Goal: Obtain resource: Download file/media

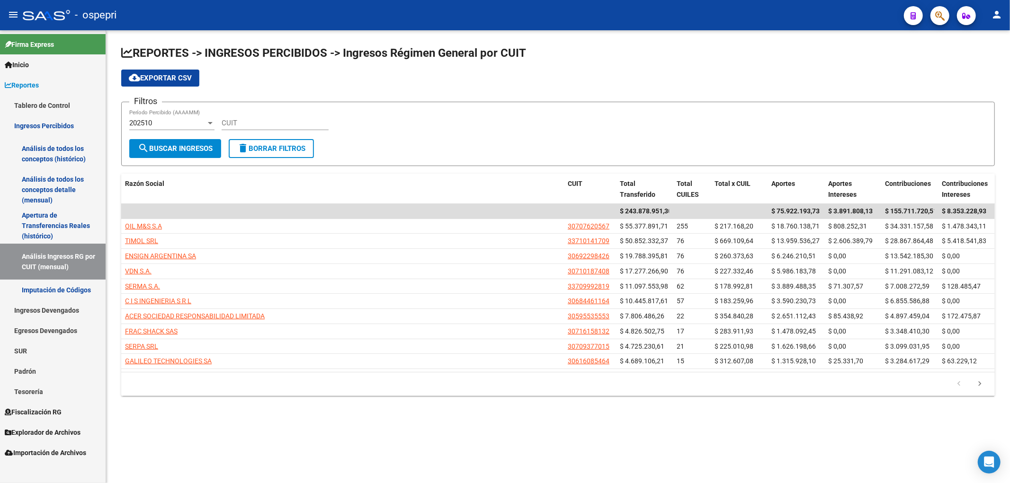
click at [862, 44] on div "REPORTES -> INGRESOS PERCIBIDOS -> Ingresos Régimen General por CUIT cloud_down…" at bounding box center [558, 228] width 904 height 396
click at [280, 123] on input "CUIT" at bounding box center [275, 123] width 107 height 9
paste input "30-71044760-4"
type input "30-71044760-4"
click at [197, 145] on span "search Buscar Ingresos" at bounding box center [175, 148] width 75 height 9
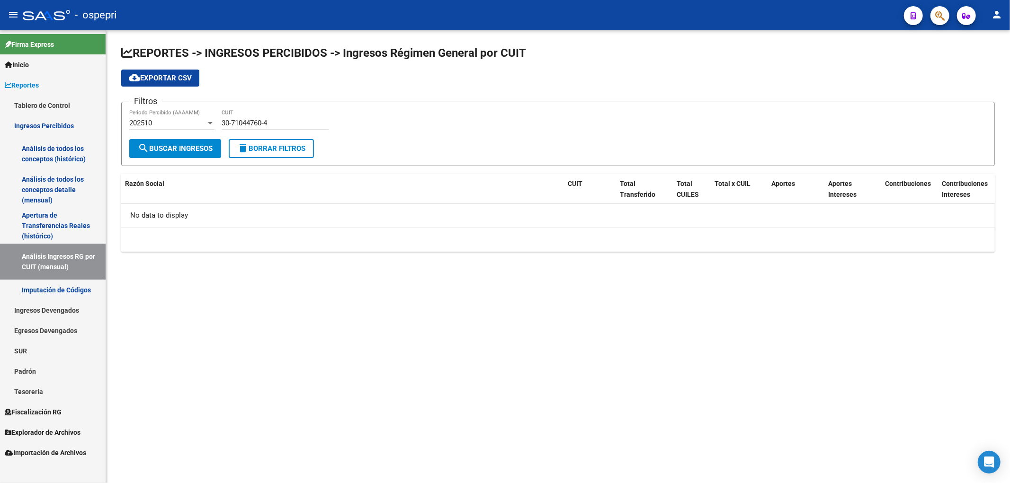
click at [207, 126] on div at bounding box center [210, 123] width 9 height 8
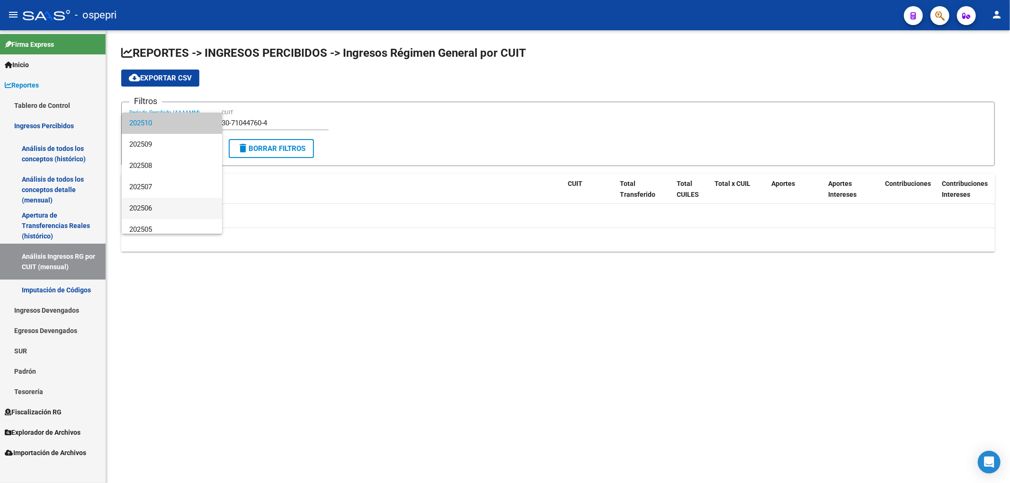
click at [168, 202] on span "202506" at bounding box center [171, 208] width 85 height 21
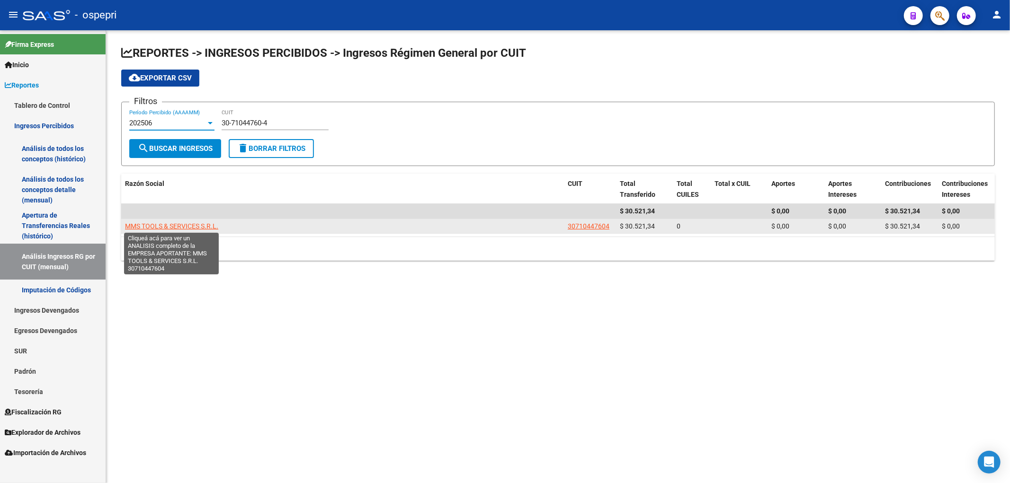
click at [177, 223] on span "MMS TOOLS & SERVICES S.R.L." at bounding box center [171, 227] width 93 height 8
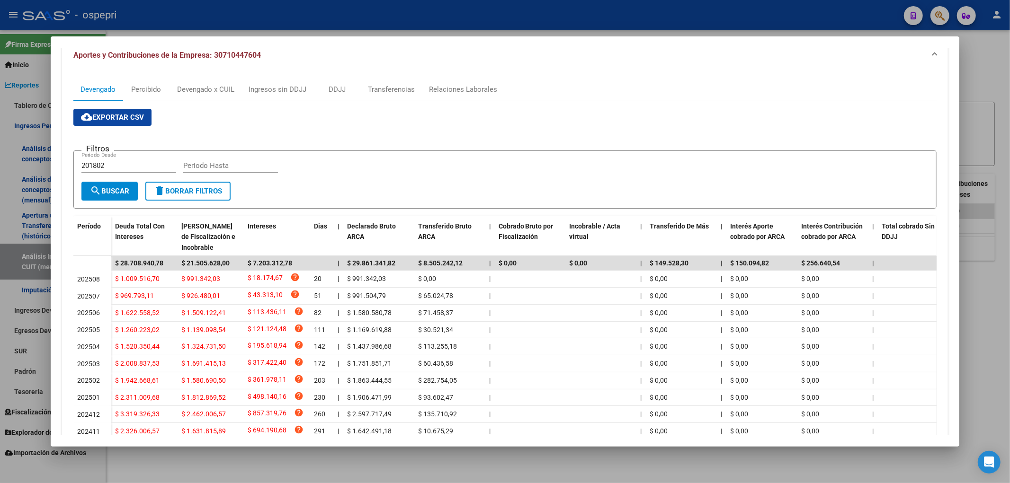
scroll to position [9, 0]
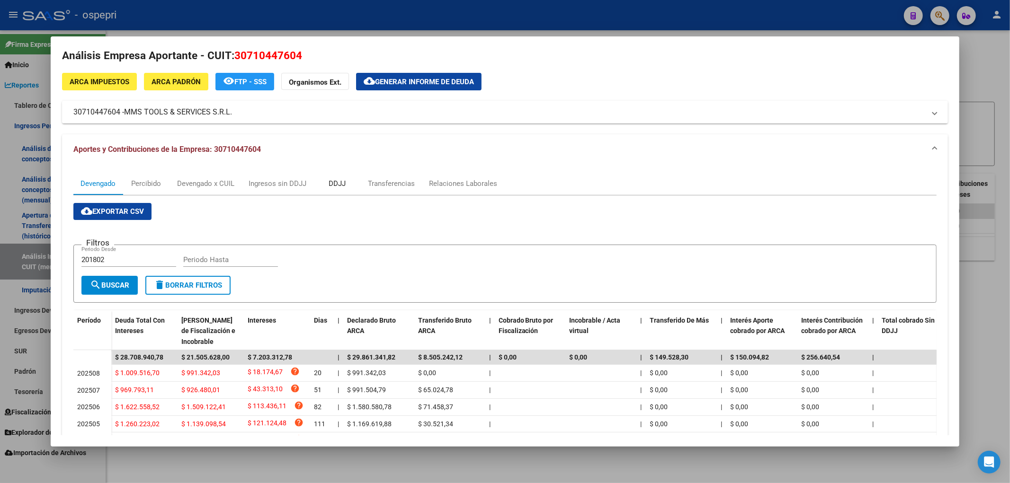
click at [338, 184] on div "DDJJ" at bounding box center [337, 183] width 17 height 10
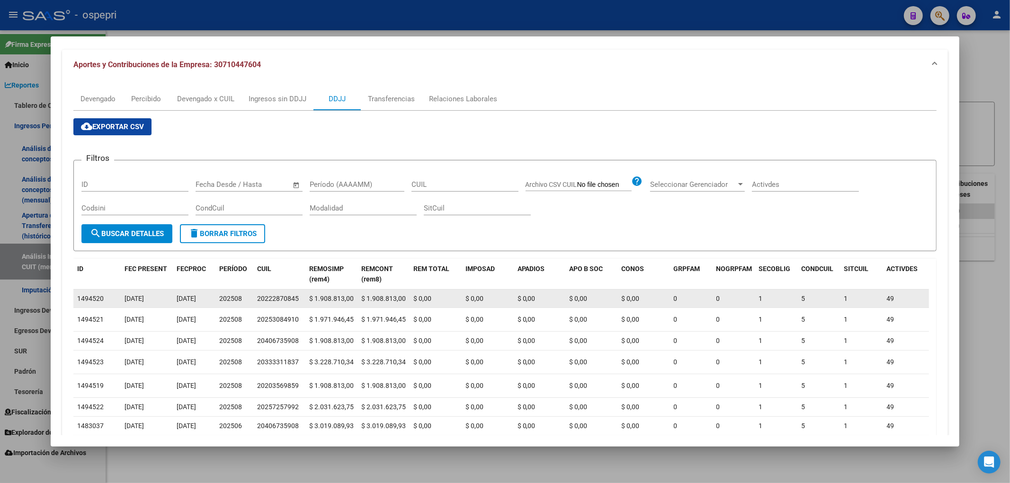
scroll to position [0, 0]
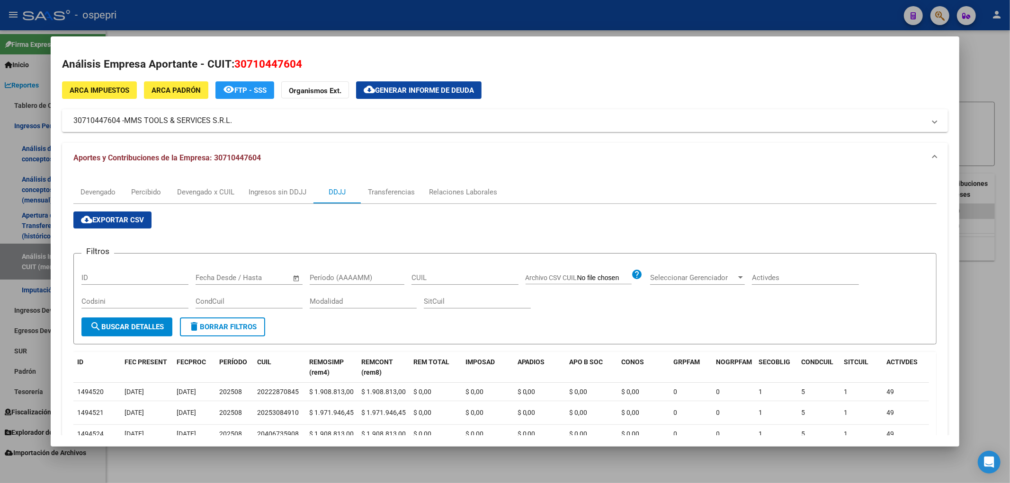
click at [136, 225] on button "cloud_download Exportar CSV" at bounding box center [112, 220] width 78 height 17
